Goal: Information Seeking & Learning: Check status

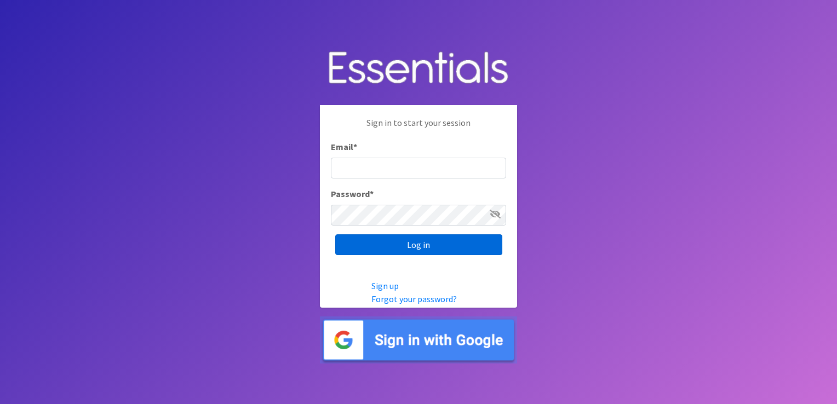
type input "shannon@HeartofOhiodiaperbank.org"
click at [407, 248] on input "Log in" at bounding box center [418, 244] width 167 height 21
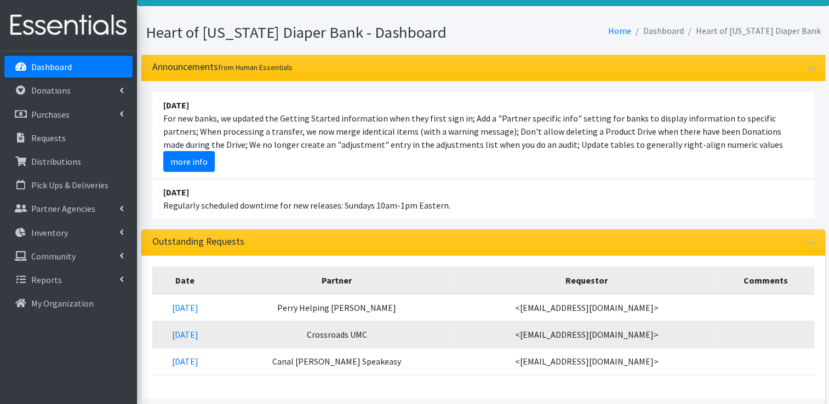
scroll to position [55, 0]
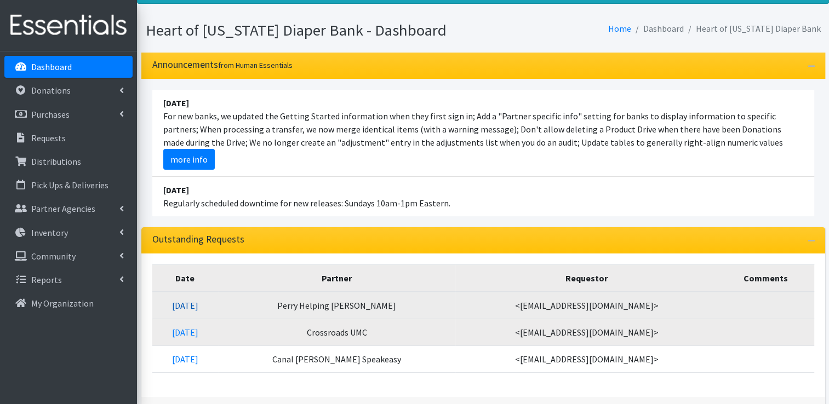
click at [198, 303] on link "[DATE]" at bounding box center [185, 305] width 26 height 11
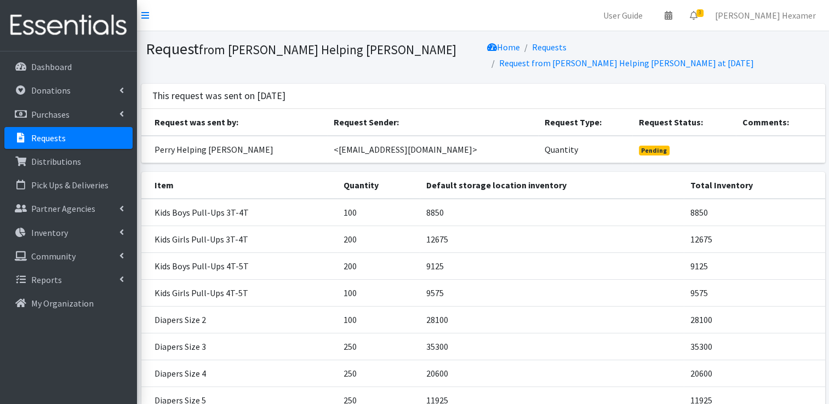
click at [47, 137] on p "Requests" at bounding box center [48, 138] width 35 height 11
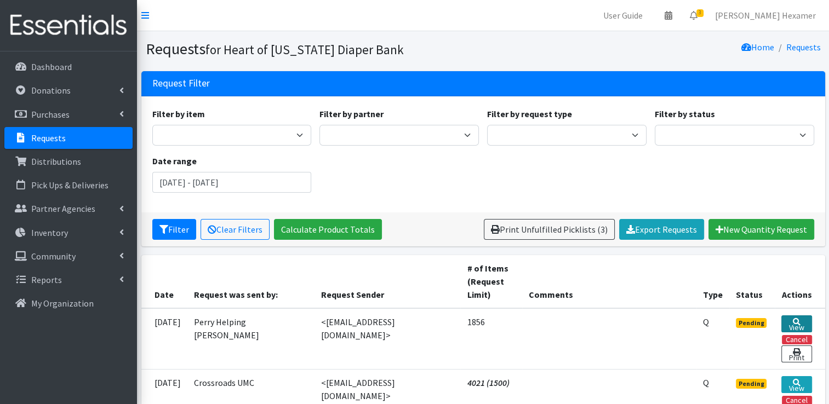
click at [791, 321] on link "View" at bounding box center [796, 323] width 30 height 17
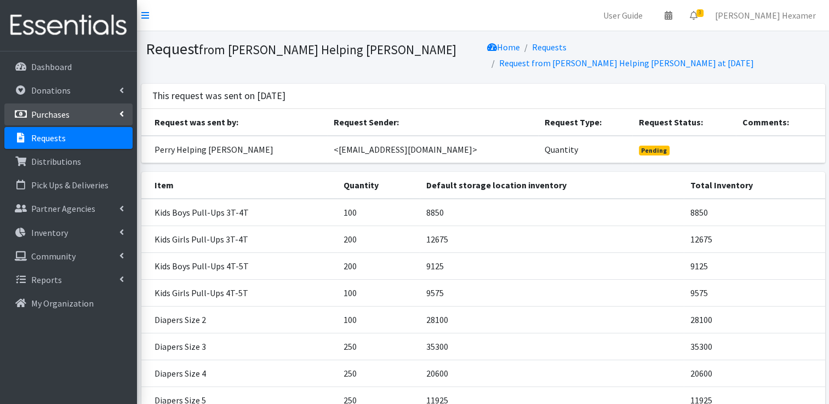
click at [68, 114] on p "Purchases" at bounding box center [50, 114] width 38 height 11
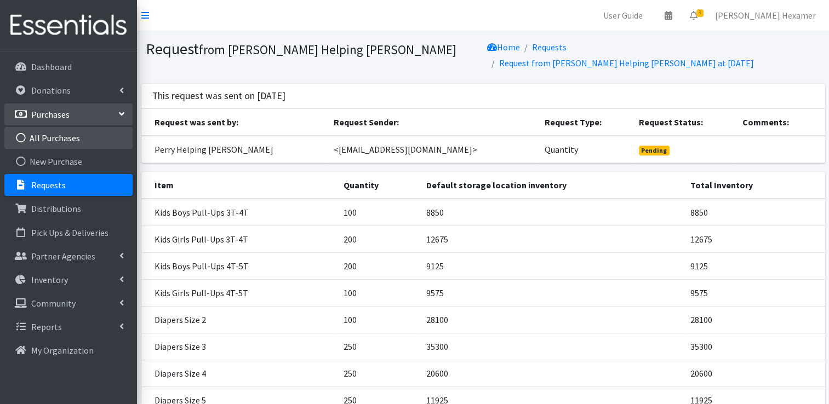
click at [63, 135] on link "All Purchases" at bounding box center [68, 138] width 128 height 22
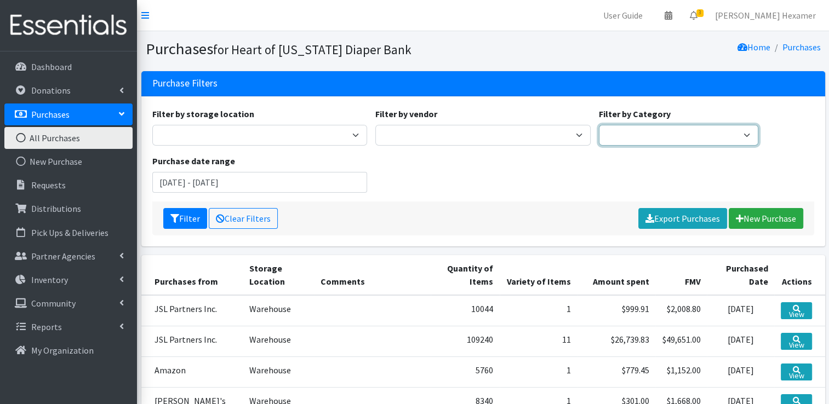
click at [654, 133] on select "Period Supplies Adult Incontinence Diapers Wipes Pull- Ups" at bounding box center [678, 135] width 159 height 21
select select "Diapers"
click at [599, 125] on select "Period Supplies Adult Incontinence Diapers Wipes Pull- Ups" at bounding box center [678, 135] width 159 height 21
click at [251, 185] on input "June 20, 2025 - September 20, 2025" at bounding box center [259, 182] width 215 height 21
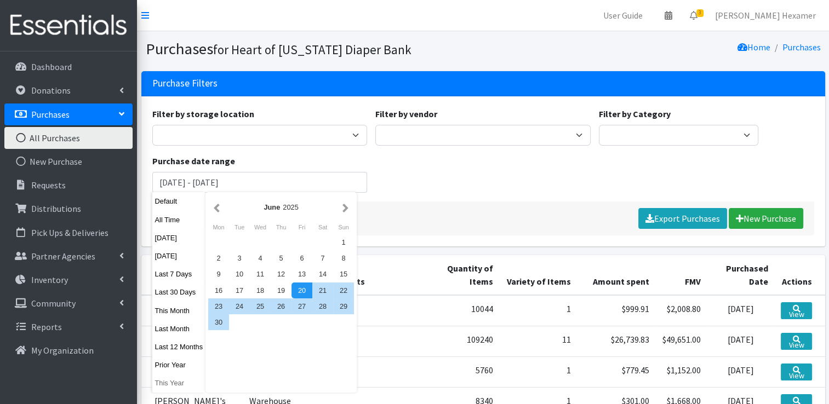
click at [177, 381] on button "This Year" at bounding box center [179, 383] width 54 height 16
type input "January 1, 2025 - December 31, 2025"
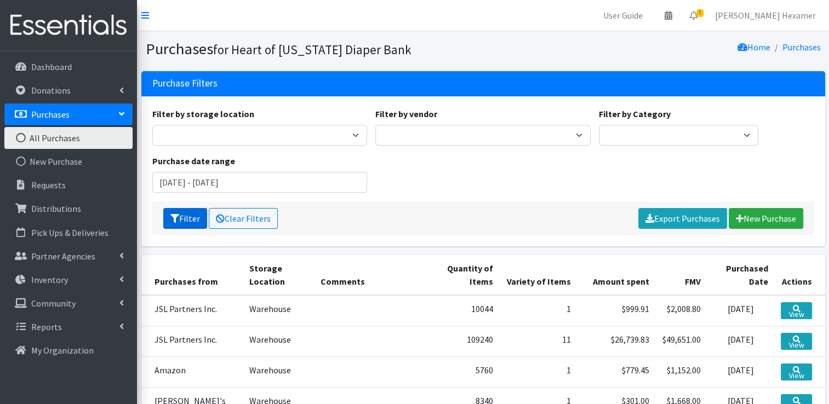
click at [182, 214] on button "Filter" at bounding box center [185, 218] width 44 height 21
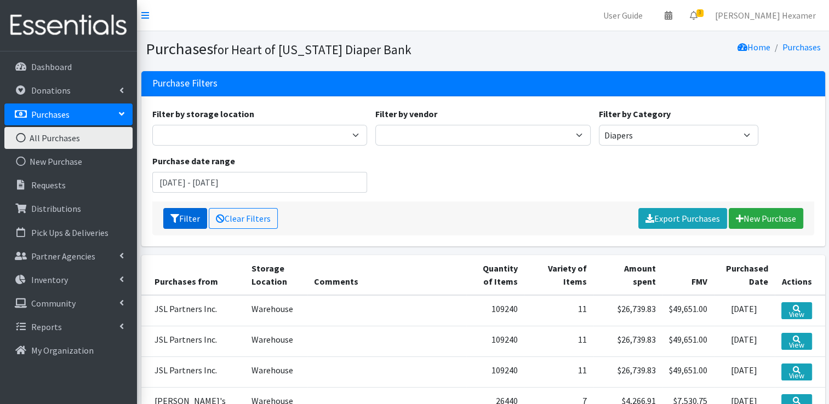
click at [184, 218] on button "Filter" at bounding box center [185, 218] width 44 height 21
click at [545, 165] on div "Filter by storage location Warehouse Filter by vendor Akron-Canton Regional Foo…" at bounding box center [483, 154] width 670 height 94
click at [679, 216] on link "Export Purchases" at bounding box center [682, 218] width 89 height 21
click at [449, 203] on div "Filter Clear Filters Export Purchases New Purchase" at bounding box center [483, 219] width 662 height 34
click at [234, 219] on link "Clear Filters" at bounding box center [243, 218] width 69 height 21
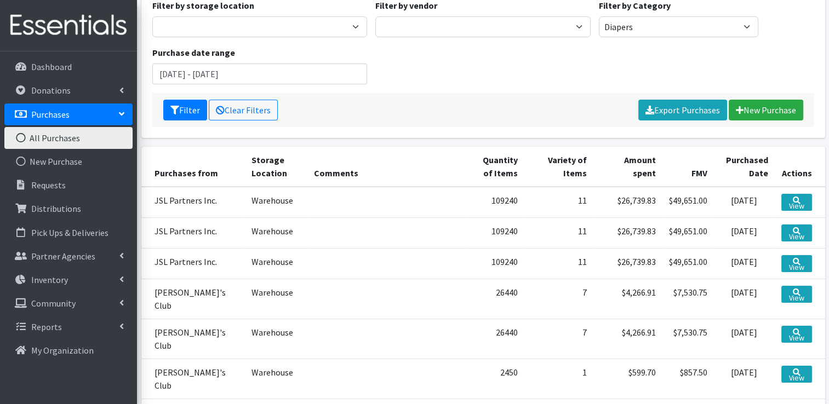
scroll to position [110, 0]
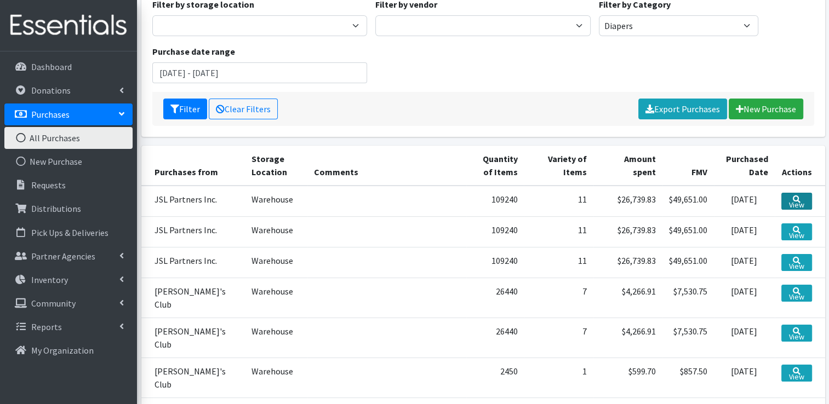
click at [798, 201] on link "View" at bounding box center [796, 201] width 31 height 17
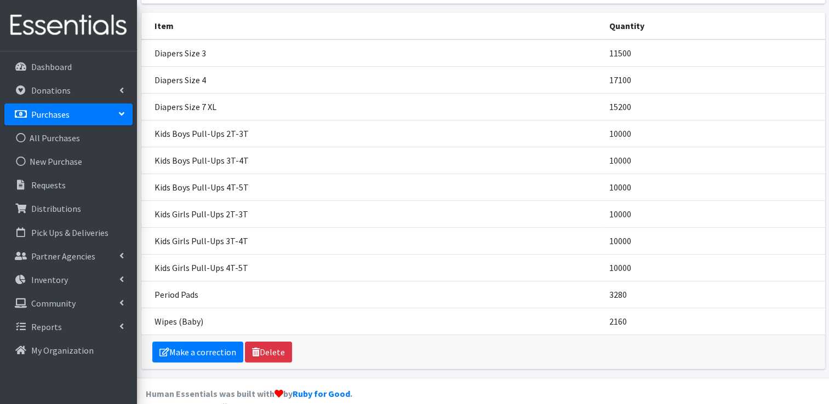
scroll to position [175, 0]
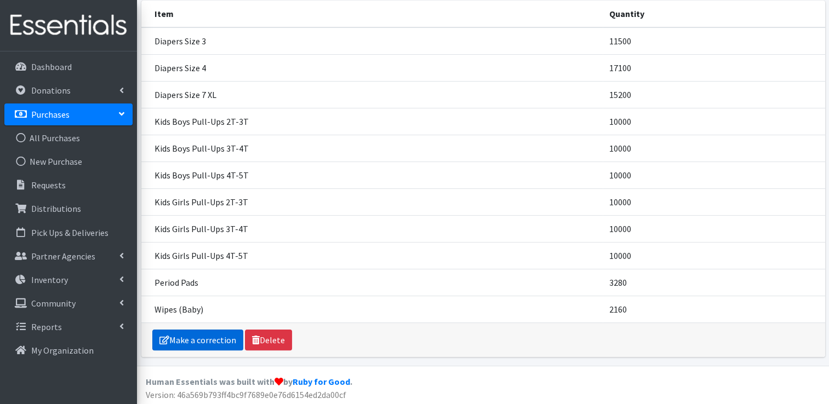
click at [168, 338] on icon at bounding box center [164, 340] width 10 height 9
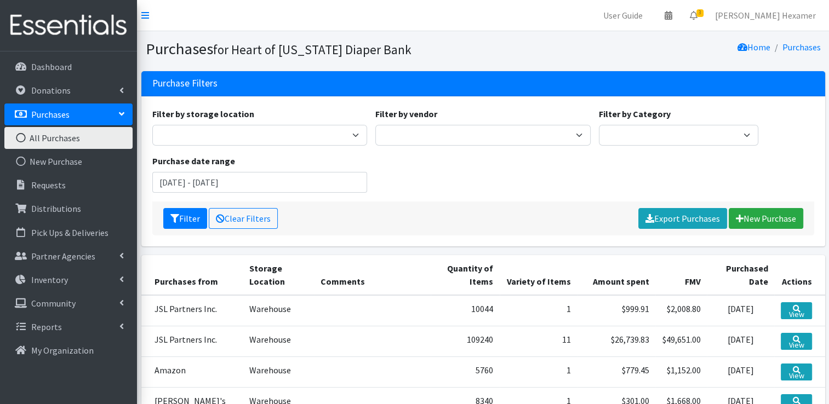
click at [78, 110] on link "Purchases" at bounding box center [68, 115] width 128 height 22
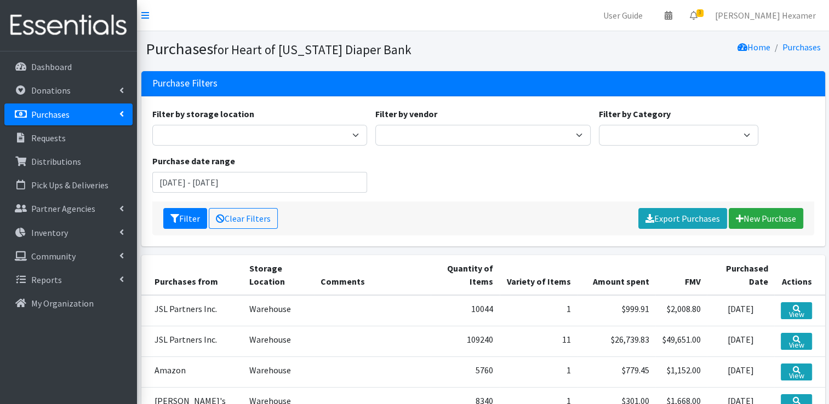
click at [78, 110] on link "Purchases" at bounding box center [68, 115] width 128 height 22
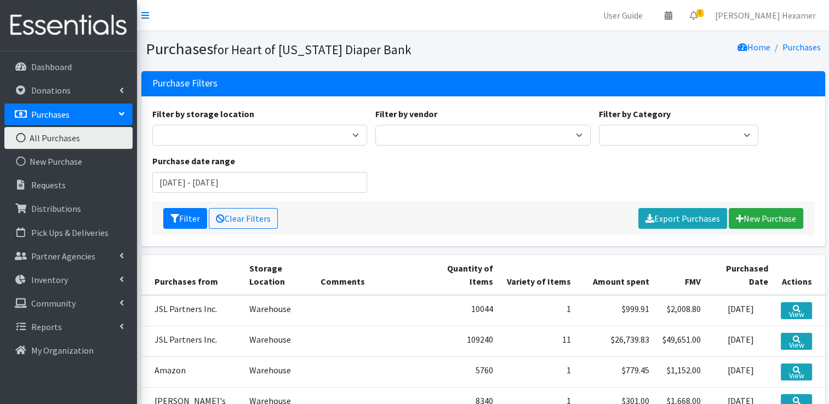
click at [47, 141] on link "All Purchases" at bounding box center [68, 138] width 128 height 22
click at [291, 183] on input "[DATE] - [DATE]" at bounding box center [259, 182] width 215 height 21
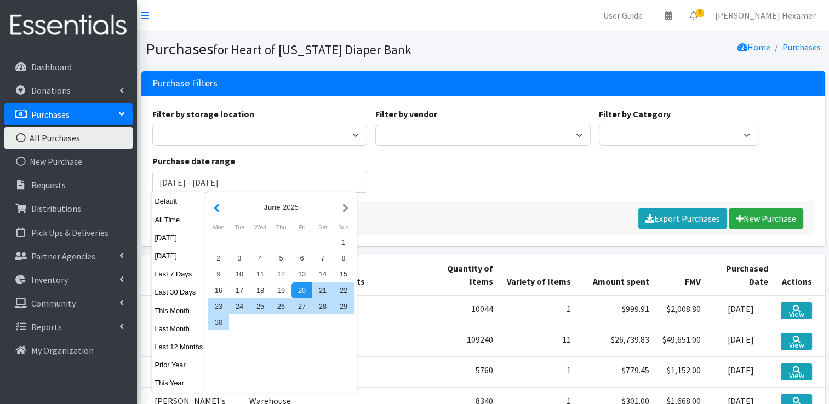
click at [216, 209] on button "button" at bounding box center [217, 207] width 12 height 14
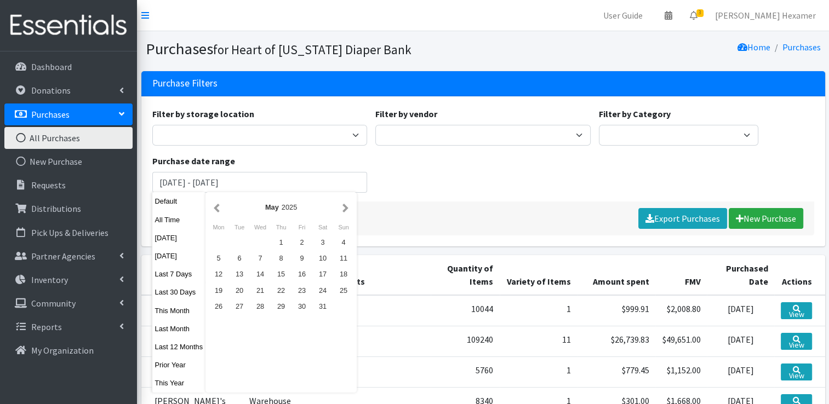
click at [216, 209] on button "button" at bounding box center [217, 207] width 12 height 14
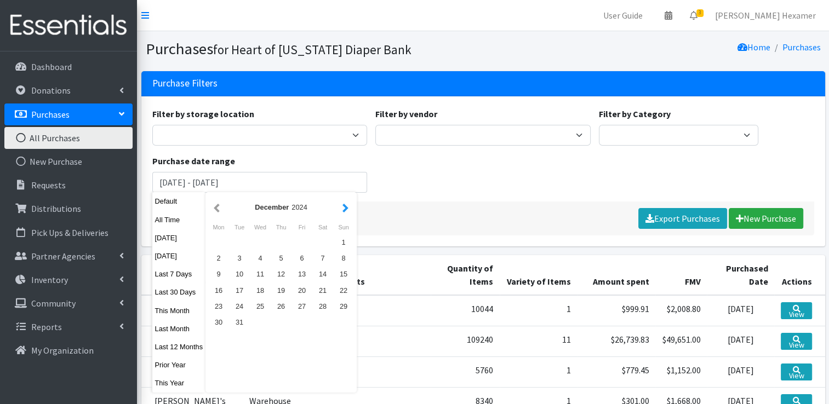
click at [346, 212] on button "button" at bounding box center [346, 207] width 12 height 14
click at [258, 244] on div "1" at bounding box center [260, 242] width 21 height 16
click at [344, 207] on button "button" at bounding box center [346, 207] width 12 height 14
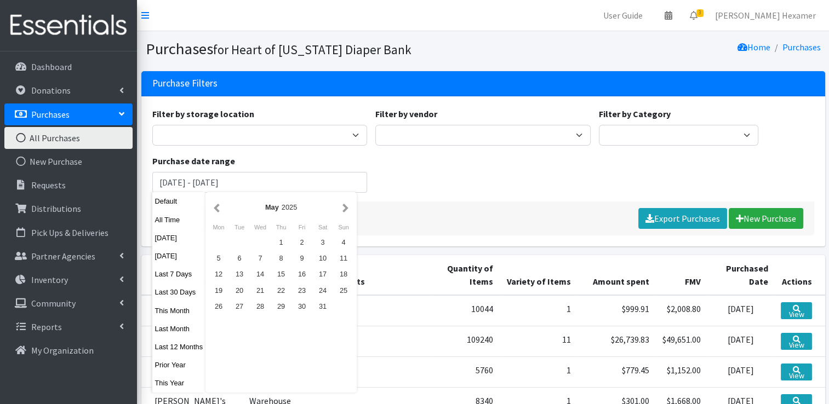
click at [344, 207] on button "button" at bounding box center [346, 207] width 12 height 14
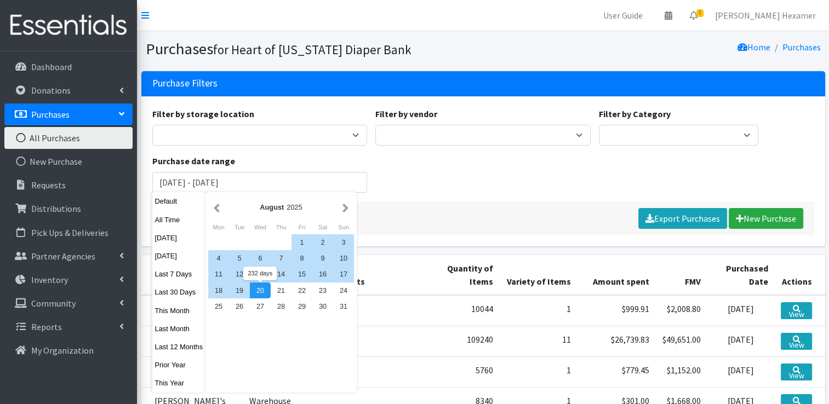
click at [266, 294] on div "20" at bounding box center [260, 291] width 21 height 16
type input "January 1, 2025 - August 20, 2025"
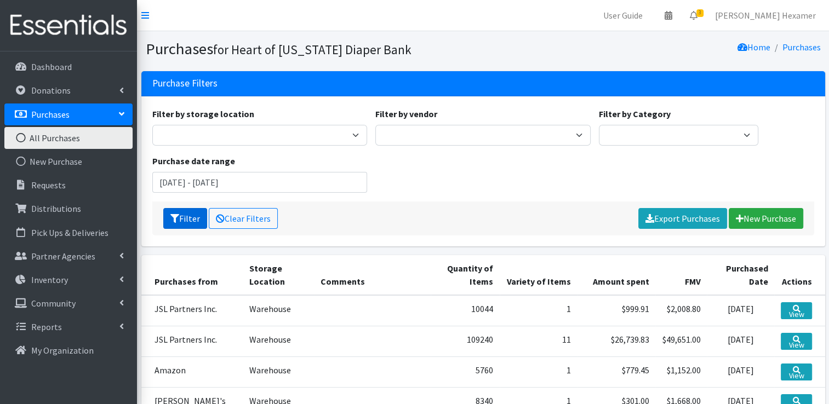
click at [181, 218] on button "Filter" at bounding box center [185, 218] width 44 height 21
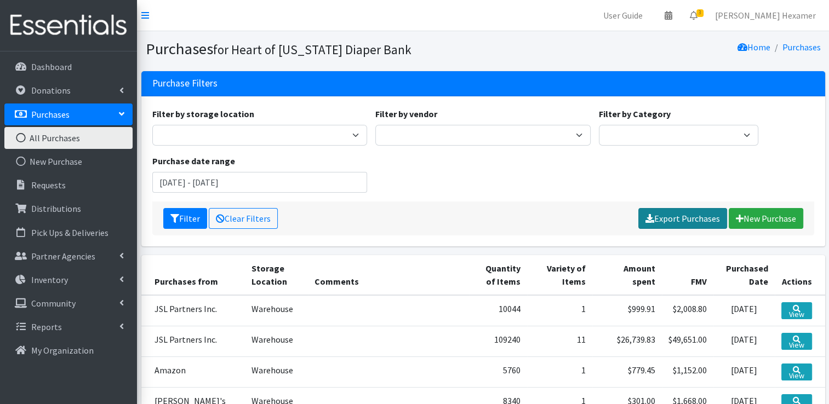
click at [667, 214] on link "Export Purchases" at bounding box center [682, 218] width 89 height 21
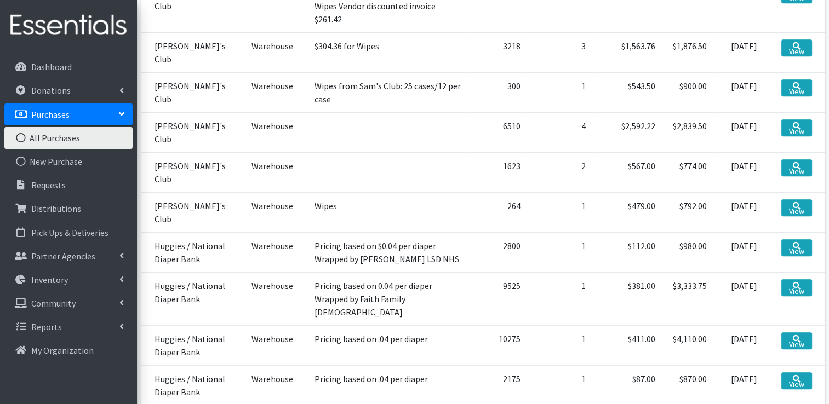
scroll to position [590, 0]
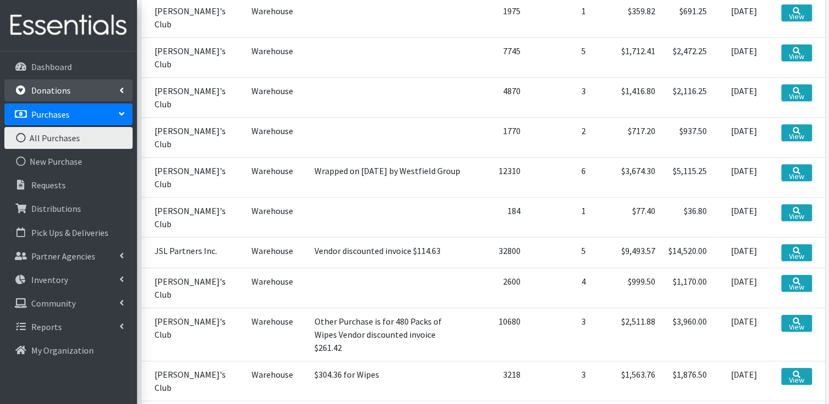
click at [51, 93] on p "Donations" at bounding box center [50, 90] width 39 height 11
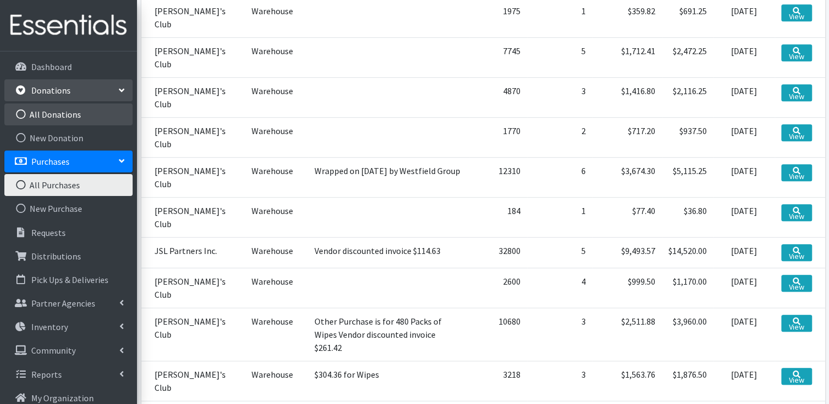
click at [48, 107] on link "All Donations" at bounding box center [68, 115] width 128 height 22
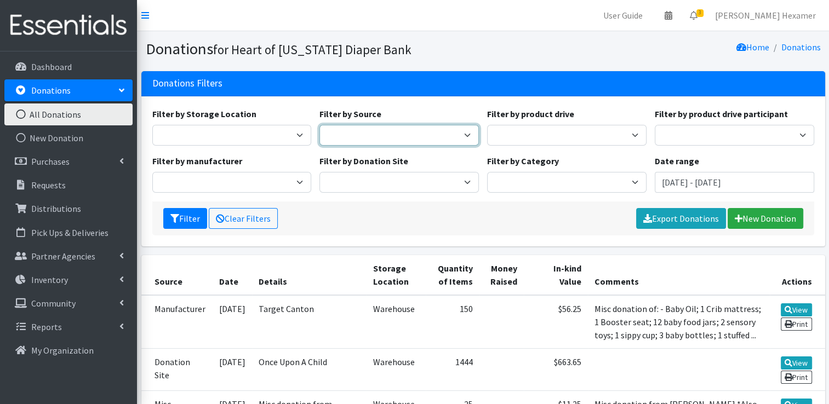
click at [460, 134] on select "Donation Site Manufacturer Misc. Donation Product Drive" at bounding box center [398, 135] width 159 height 21
select select "Product Drive"
click at [319, 125] on select "Donation Site Manufacturer Misc. Donation Product Drive" at bounding box center [398, 135] width 159 height 21
click at [700, 176] on input "[DATE] - [DATE]" at bounding box center [733, 182] width 159 height 21
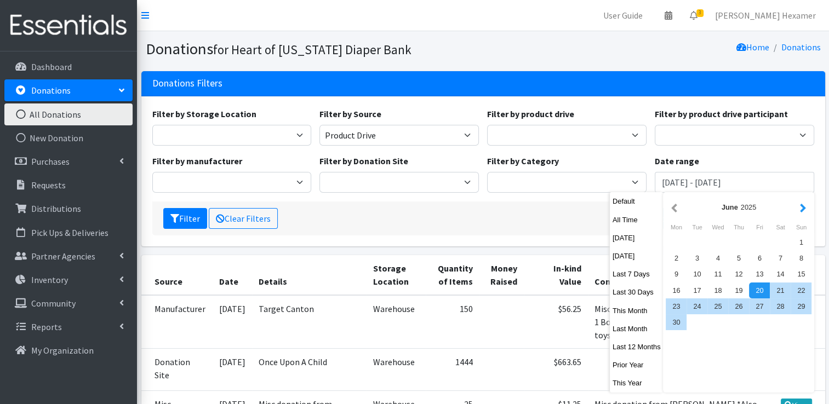
click at [804, 211] on button "button" at bounding box center [803, 207] width 12 height 14
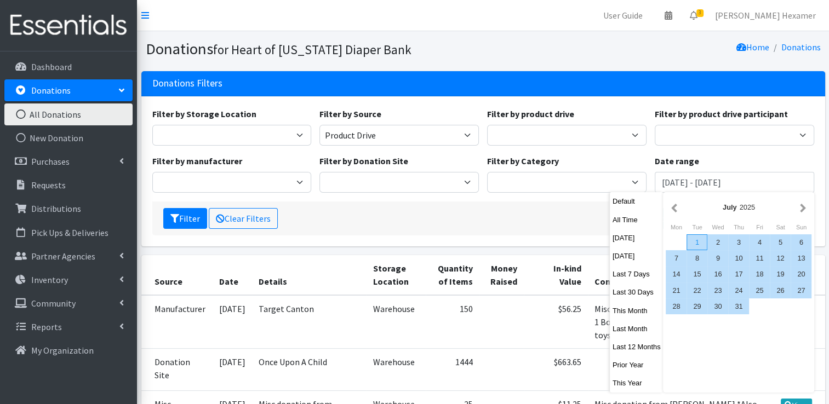
click at [697, 242] on div "1" at bounding box center [696, 242] width 21 height 16
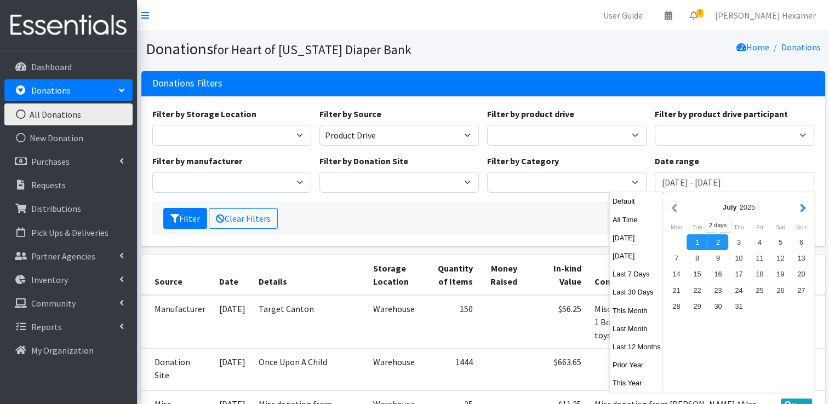
click at [798, 208] on button "button" at bounding box center [803, 207] width 12 height 14
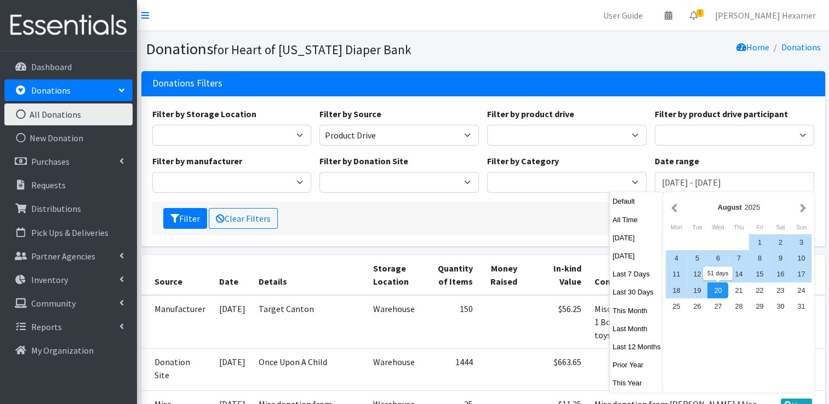
click at [721, 290] on div "20" at bounding box center [717, 291] width 21 height 16
type input "July 1, 2025 - August 20, 2025"
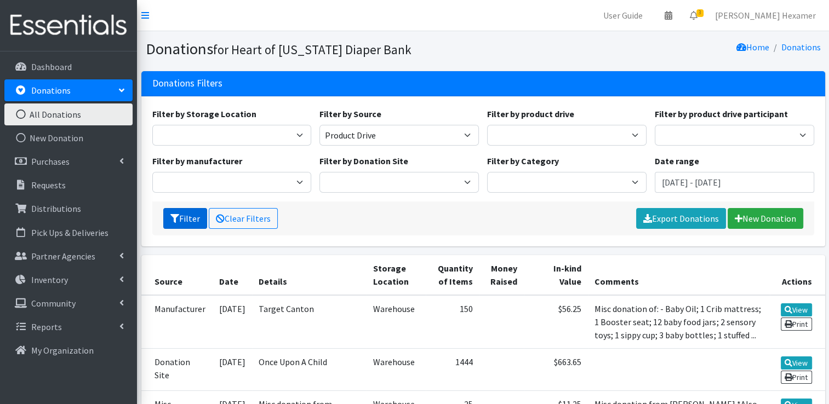
click at [184, 215] on button "Filter" at bounding box center [185, 218] width 44 height 21
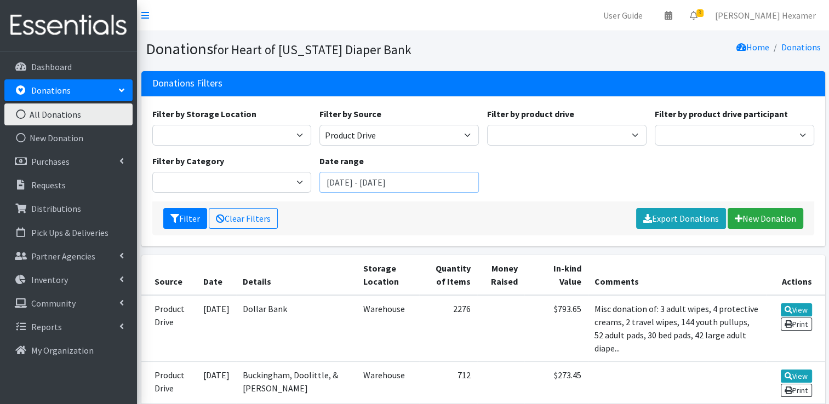
click at [424, 176] on input "[DATE] - [DATE]" at bounding box center [398, 182] width 159 height 21
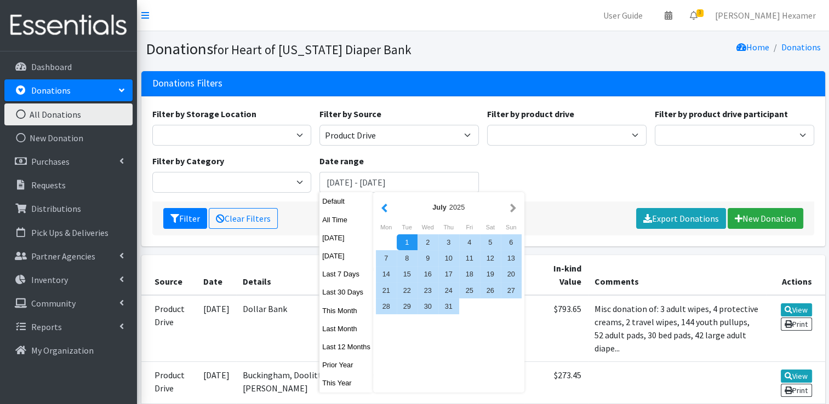
click at [381, 204] on button "button" at bounding box center [384, 207] width 12 height 14
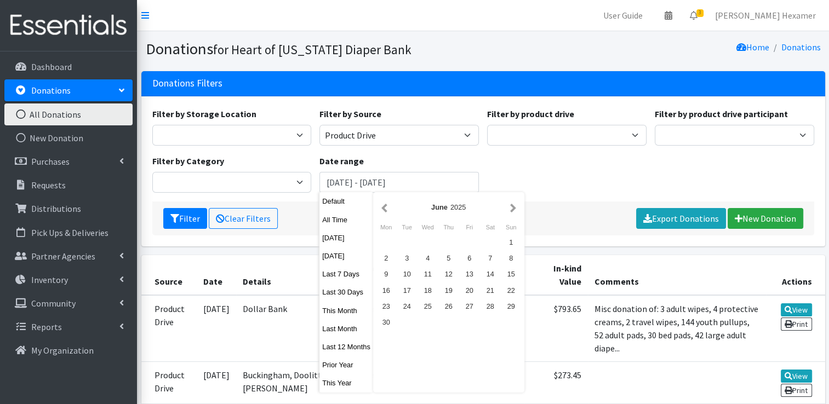
click at [381, 204] on button "button" at bounding box center [384, 207] width 12 height 14
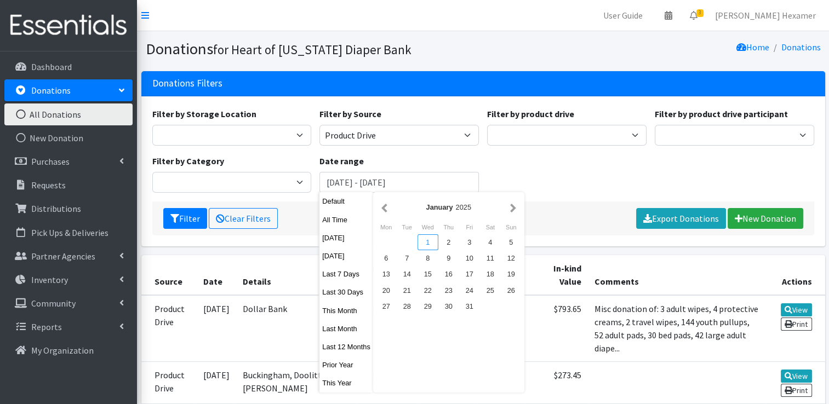
click at [428, 235] on div "1" at bounding box center [427, 242] width 21 height 16
click at [514, 211] on button "button" at bounding box center [513, 207] width 12 height 14
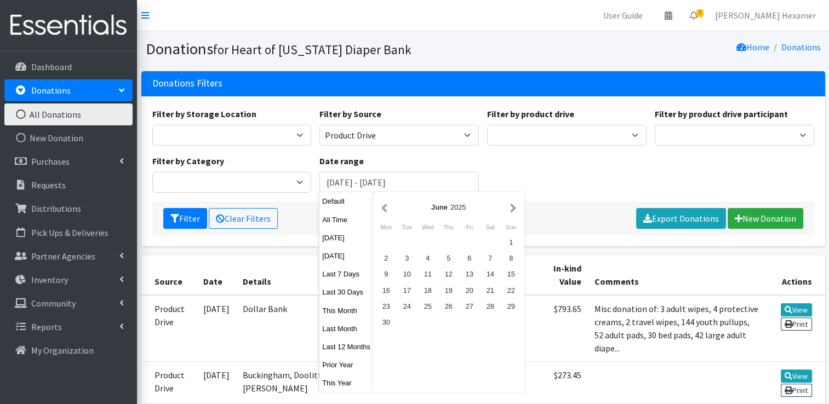
click at [514, 211] on button "button" at bounding box center [513, 207] width 12 height 14
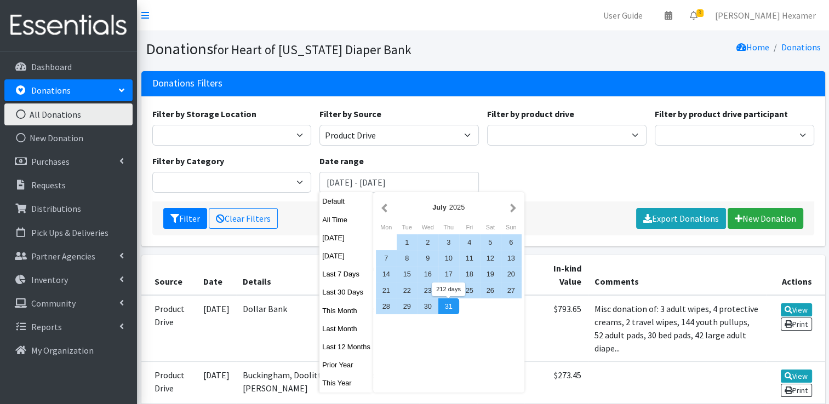
click at [453, 304] on div "31" at bounding box center [448, 306] width 21 height 16
type input "[DATE] - [DATE]"
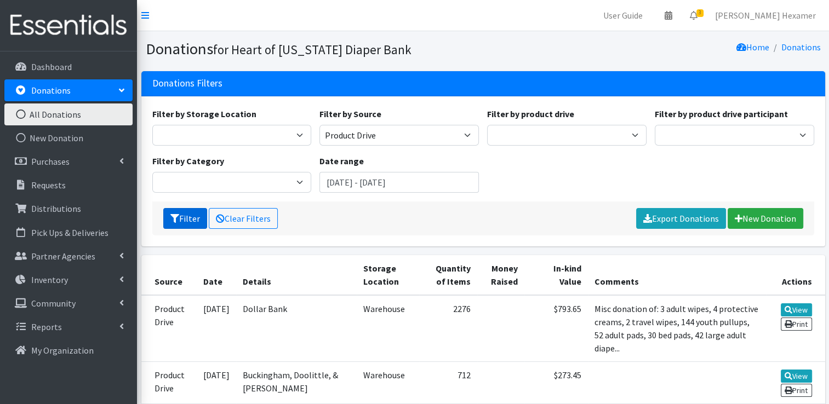
click at [186, 219] on button "Filter" at bounding box center [185, 218] width 44 height 21
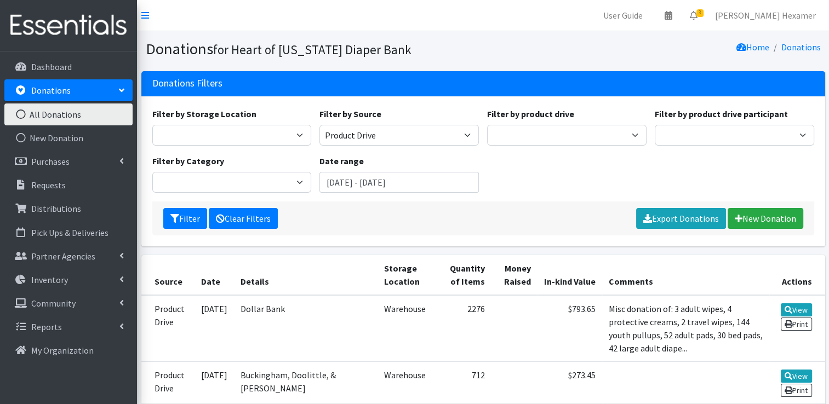
click at [246, 225] on link "Clear Filters" at bounding box center [243, 218] width 69 height 21
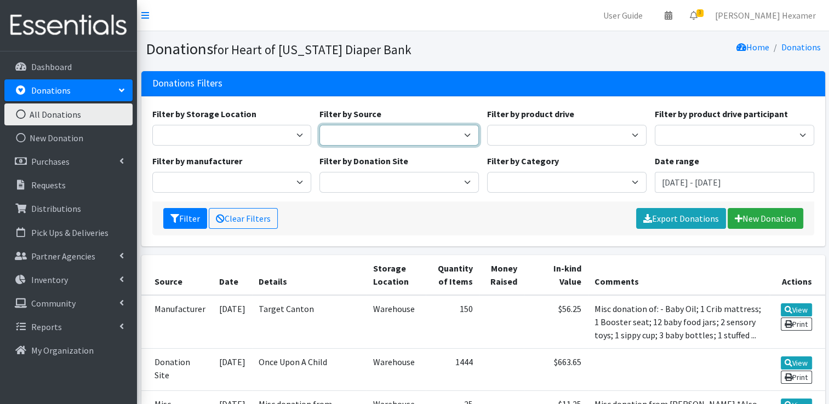
click at [462, 128] on select "Donation Site Manufacturer Misc. Donation Product Drive" at bounding box center [398, 135] width 159 height 21
click at [715, 185] on input "June 20, 2025 - September 20, 2025" at bounding box center [733, 182] width 159 height 21
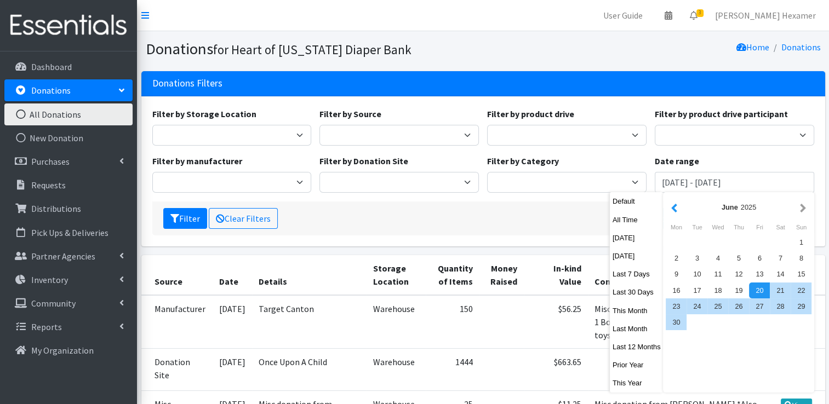
click at [670, 209] on button "button" at bounding box center [674, 207] width 12 height 14
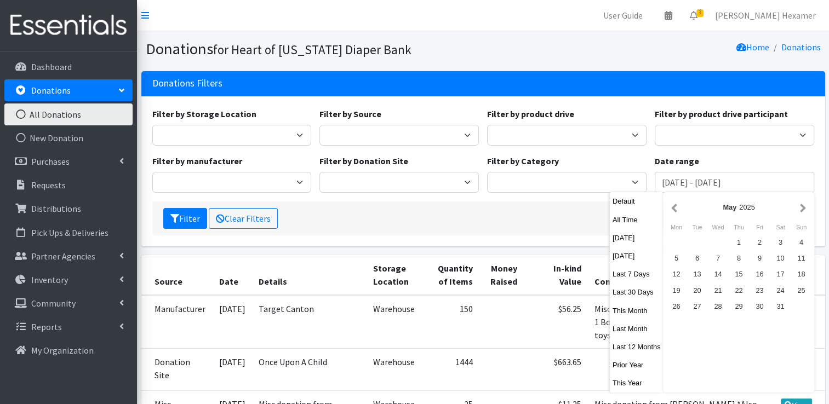
click at [670, 209] on button "button" at bounding box center [674, 207] width 12 height 14
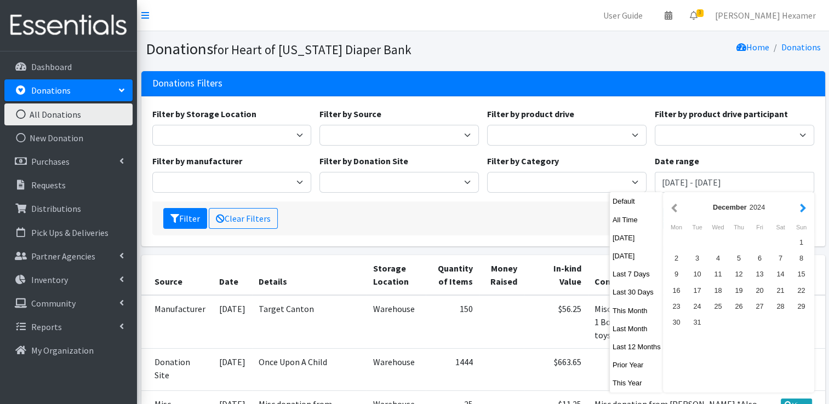
click at [799, 206] on button "button" at bounding box center [803, 207] width 12 height 14
click at [715, 244] on div "1" at bounding box center [717, 242] width 21 height 16
click at [806, 209] on button "button" at bounding box center [803, 207] width 12 height 14
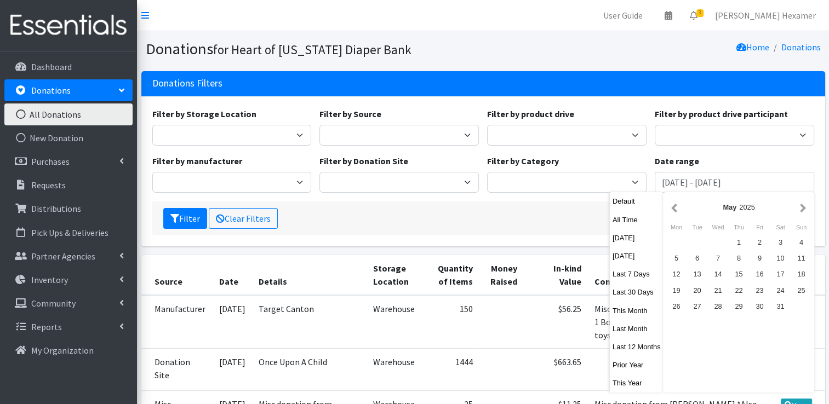
click at [806, 209] on button "button" at bounding box center [803, 207] width 12 height 14
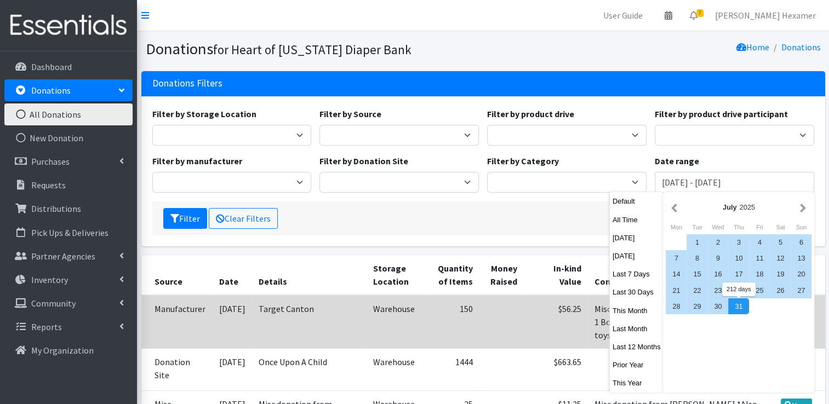
click at [743, 305] on div "31" at bounding box center [738, 306] width 21 height 16
type input "[DATE] - [DATE]"
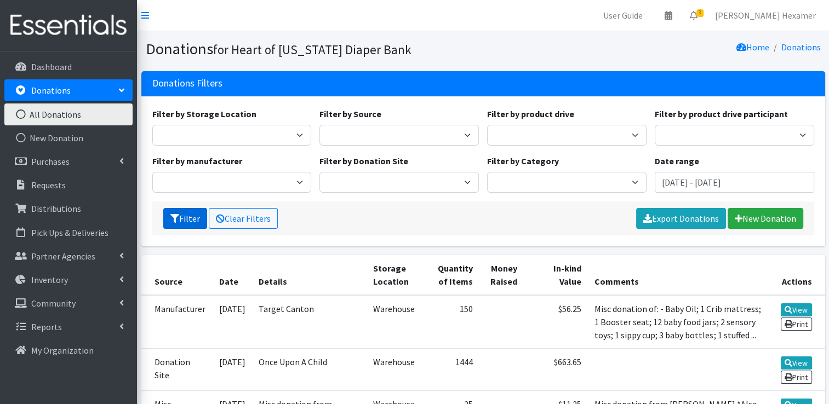
click at [183, 225] on button "Filter" at bounding box center [185, 218] width 44 height 21
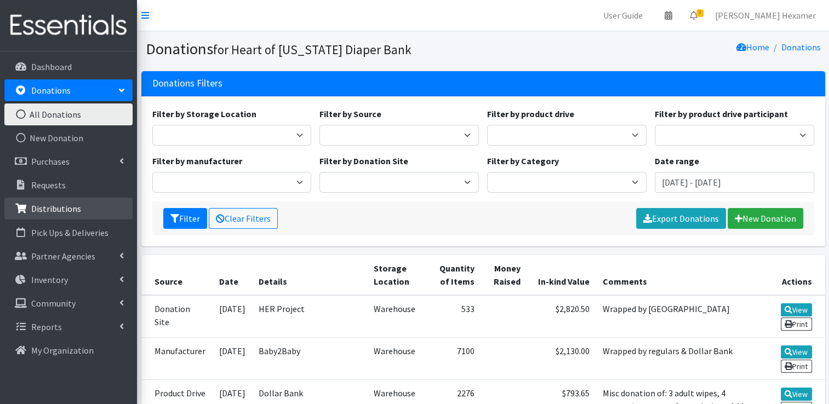
click at [96, 212] on link "Distributions" at bounding box center [68, 209] width 128 height 22
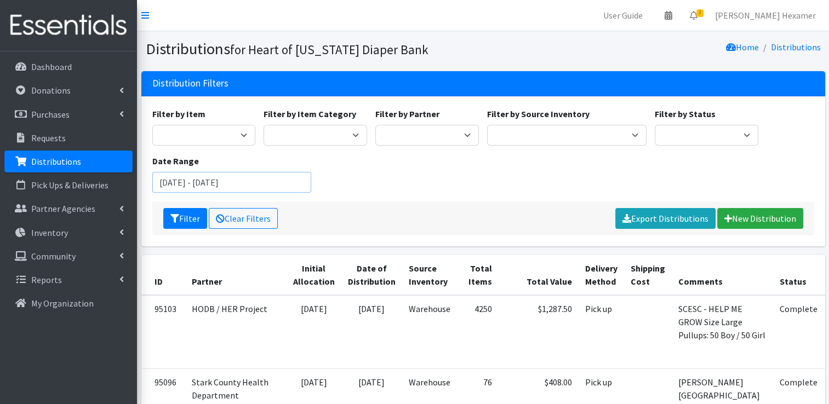
click at [187, 185] on input "[DATE] - [DATE]" at bounding box center [231, 182] width 159 height 21
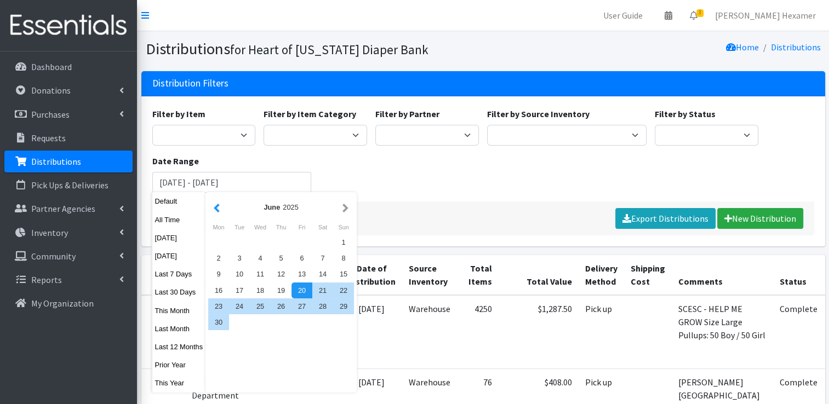
click at [212, 206] on button "button" at bounding box center [217, 207] width 12 height 14
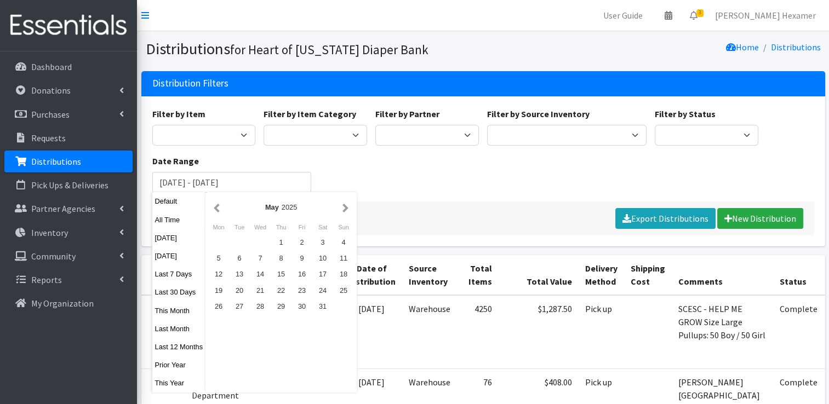
click at [212, 206] on button "button" at bounding box center [217, 207] width 12 height 14
click at [263, 242] on div "1" at bounding box center [260, 242] width 21 height 16
click at [344, 208] on button "button" at bounding box center [346, 207] width 12 height 14
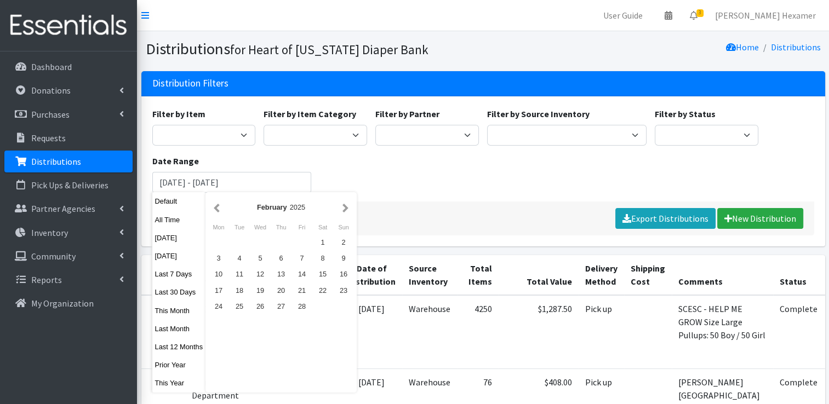
click at [344, 208] on button "button" at bounding box center [346, 207] width 12 height 14
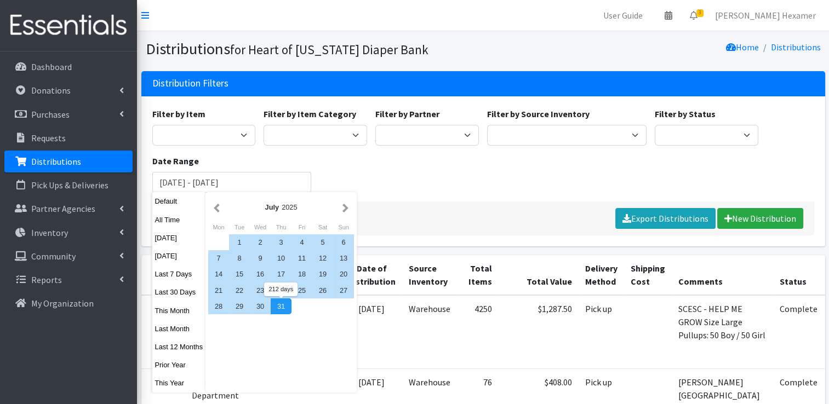
click at [272, 306] on div "31" at bounding box center [281, 306] width 21 height 16
type input "[DATE] - [DATE]"
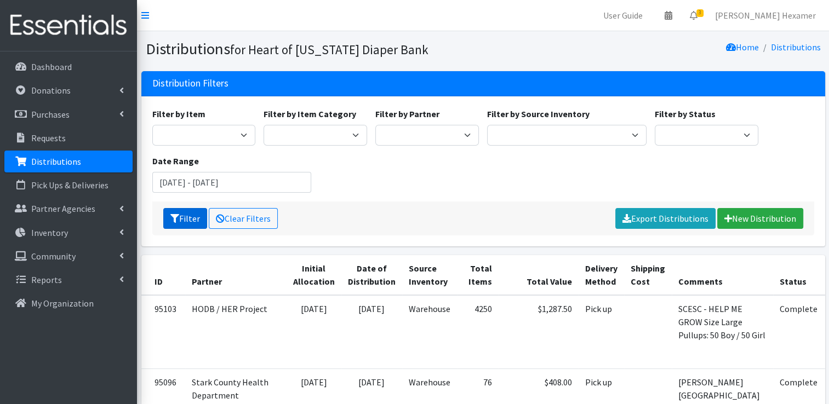
click at [176, 222] on icon "submit" at bounding box center [174, 218] width 9 height 9
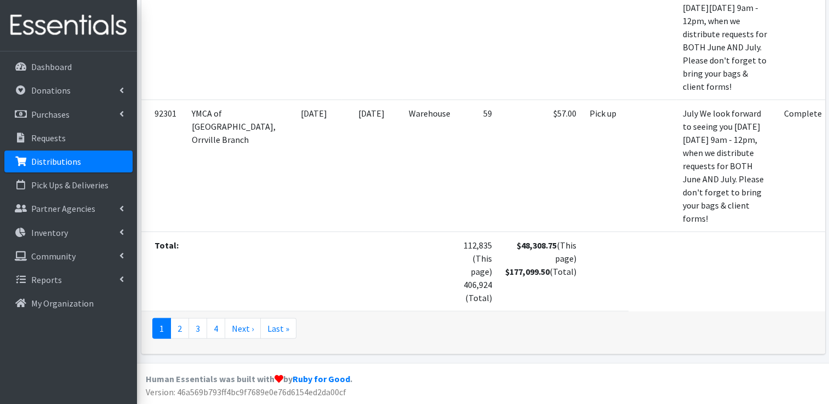
scroll to position [9231, 0]
click at [58, 226] on link "Inventory" at bounding box center [68, 233] width 128 height 22
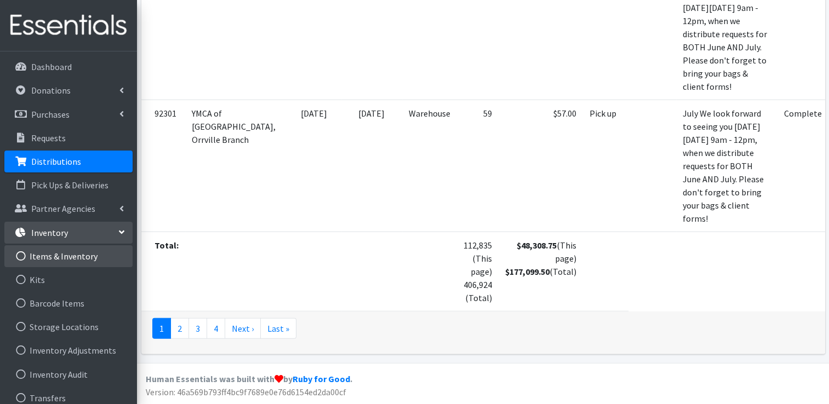
click at [65, 255] on link "Items & Inventory" at bounding box center [68, 256] width 128 height 22
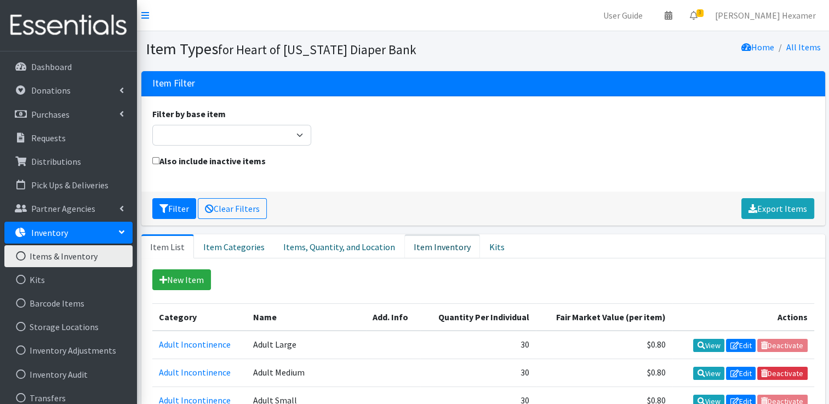
click at [434, 244] on link "Item Inventory" at bounding box center [442, 246] width 76 height 24
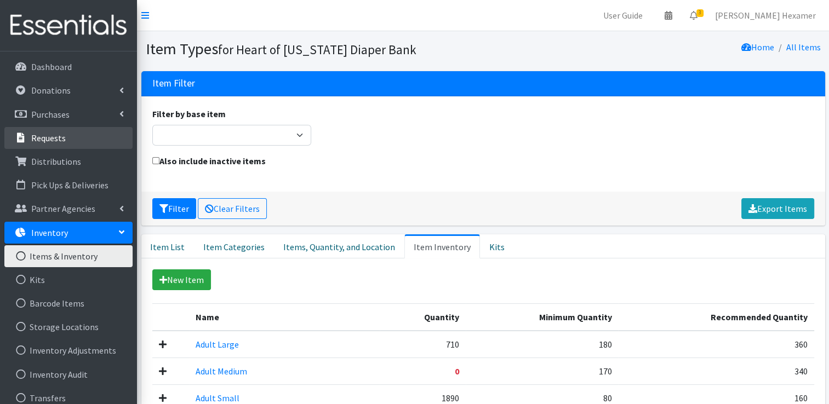
click at [37, 142] on p "Requests" at bounding box center [48, 138] width 35 height 11
